Goal: Task Accomplishment & Management: Use online tool/utility

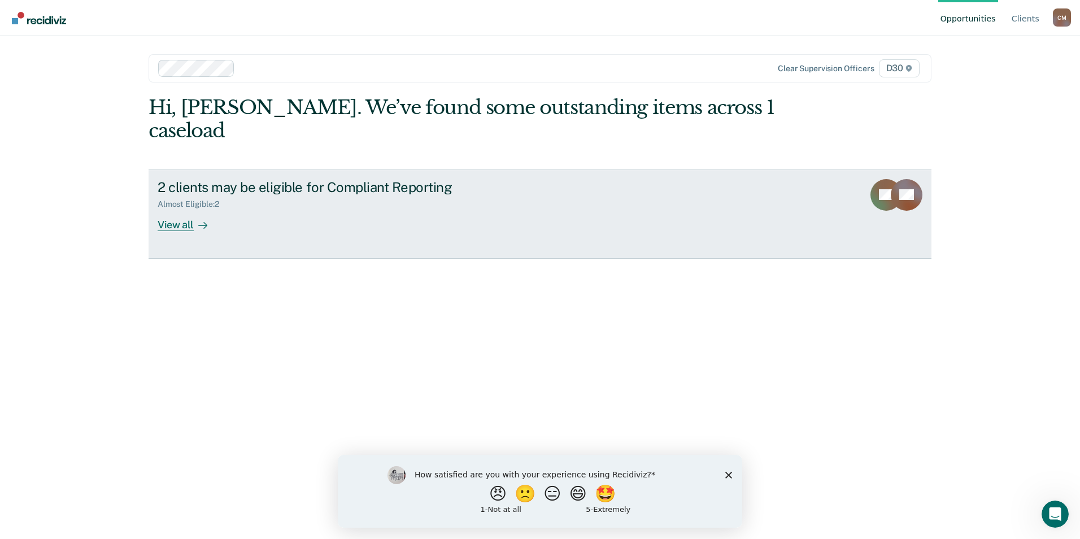
click at [415, 216] on link "2 clients may be eligible for Compliant Reporting Almost Eligible : 2 View all …" at bounding box center [540, 213] width 783 height 89
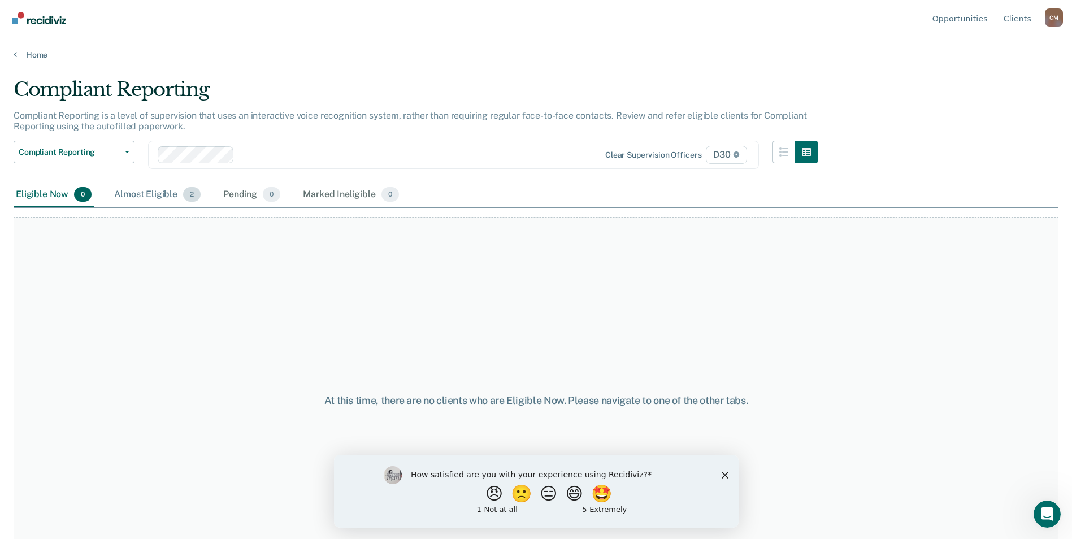
click at [140, 197] on div "Almost Eligible 2" at bounding box center [157, 194] width 91 height 25
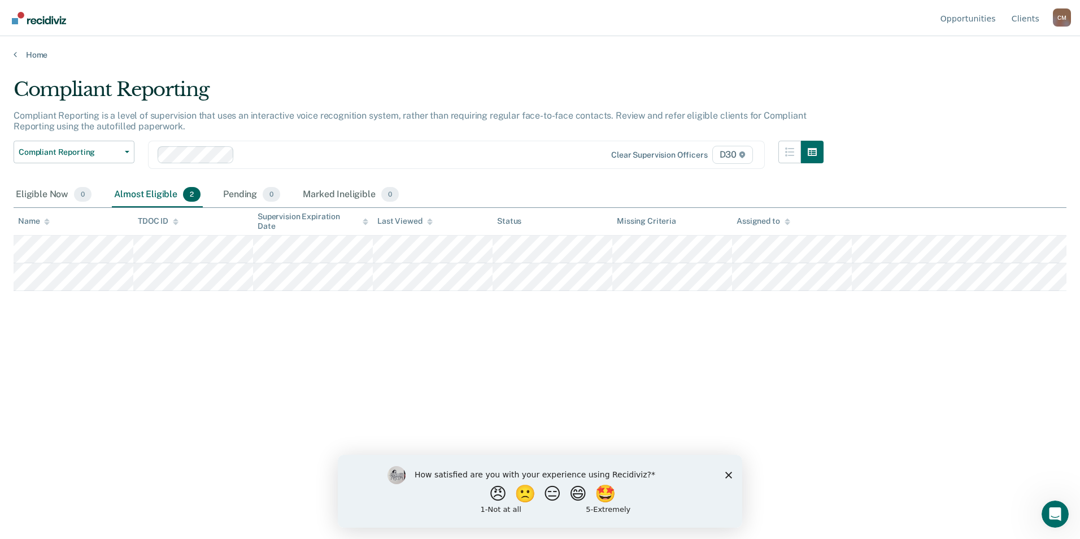
click at [729, 479] on div "How satisfied are you with your experience using Recidiviz? 😠 🙁 😑 😄 🤩 1 - Not a…" at bounding box center [540, 490] width 405 height 73
click at [729, 473] on polygon "Close survey" at bounding box center [728, 474] width 7 height 7
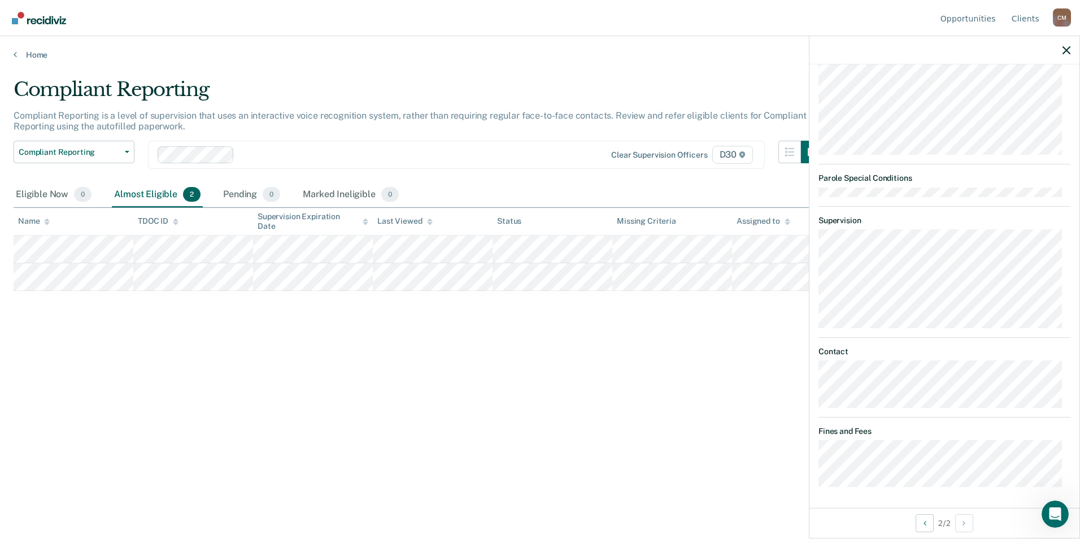
scroll to position [714, 0]
